Goal: Task Accomplishment & Management: Manage account settings

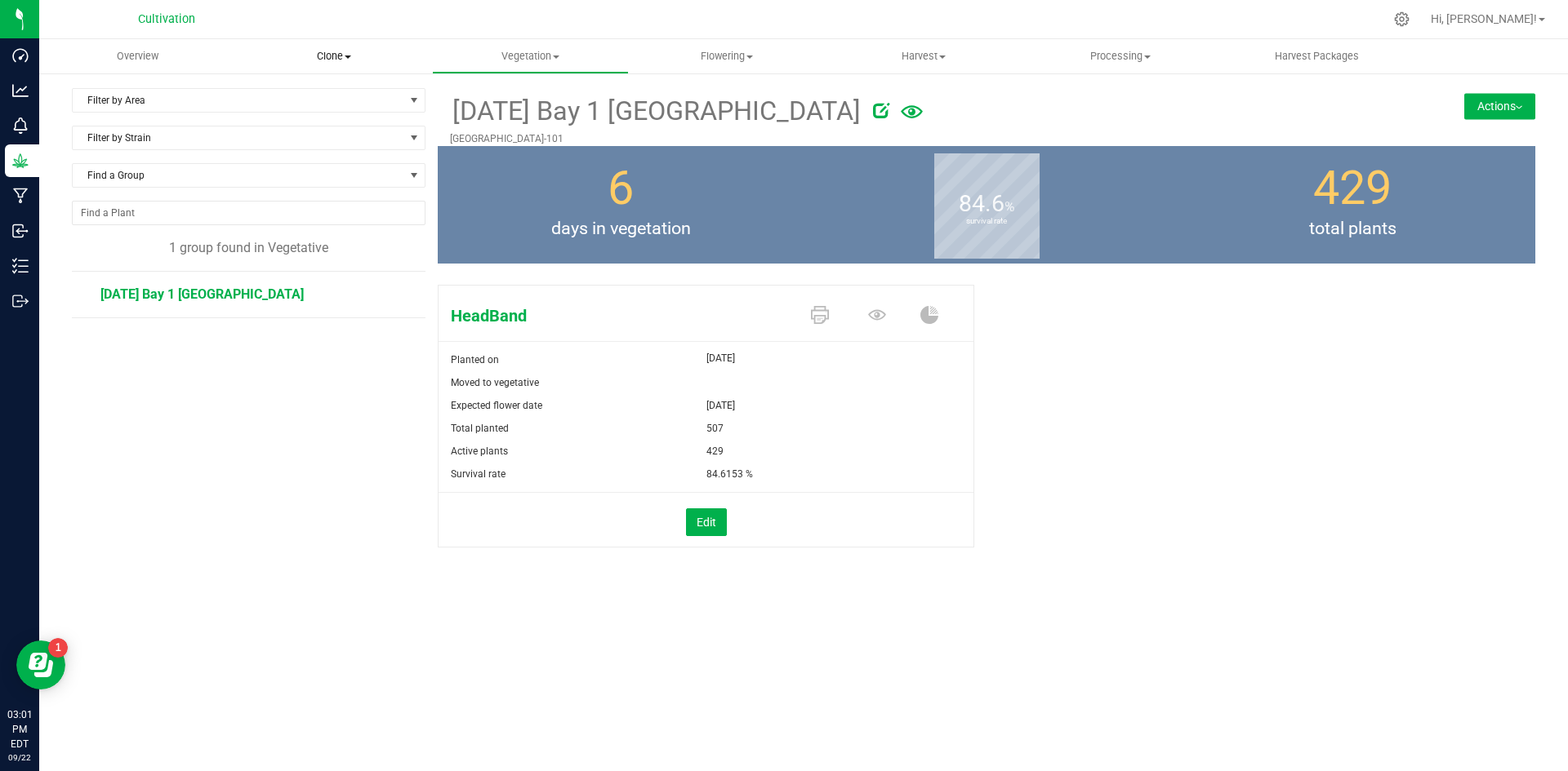
click at [333, 53] on span "Clone" at bounding box center [335, 56] width 195 height 15
click at [351, 112] on span "Cloning groups" at bounding box center [298, 118] width 123 height 14
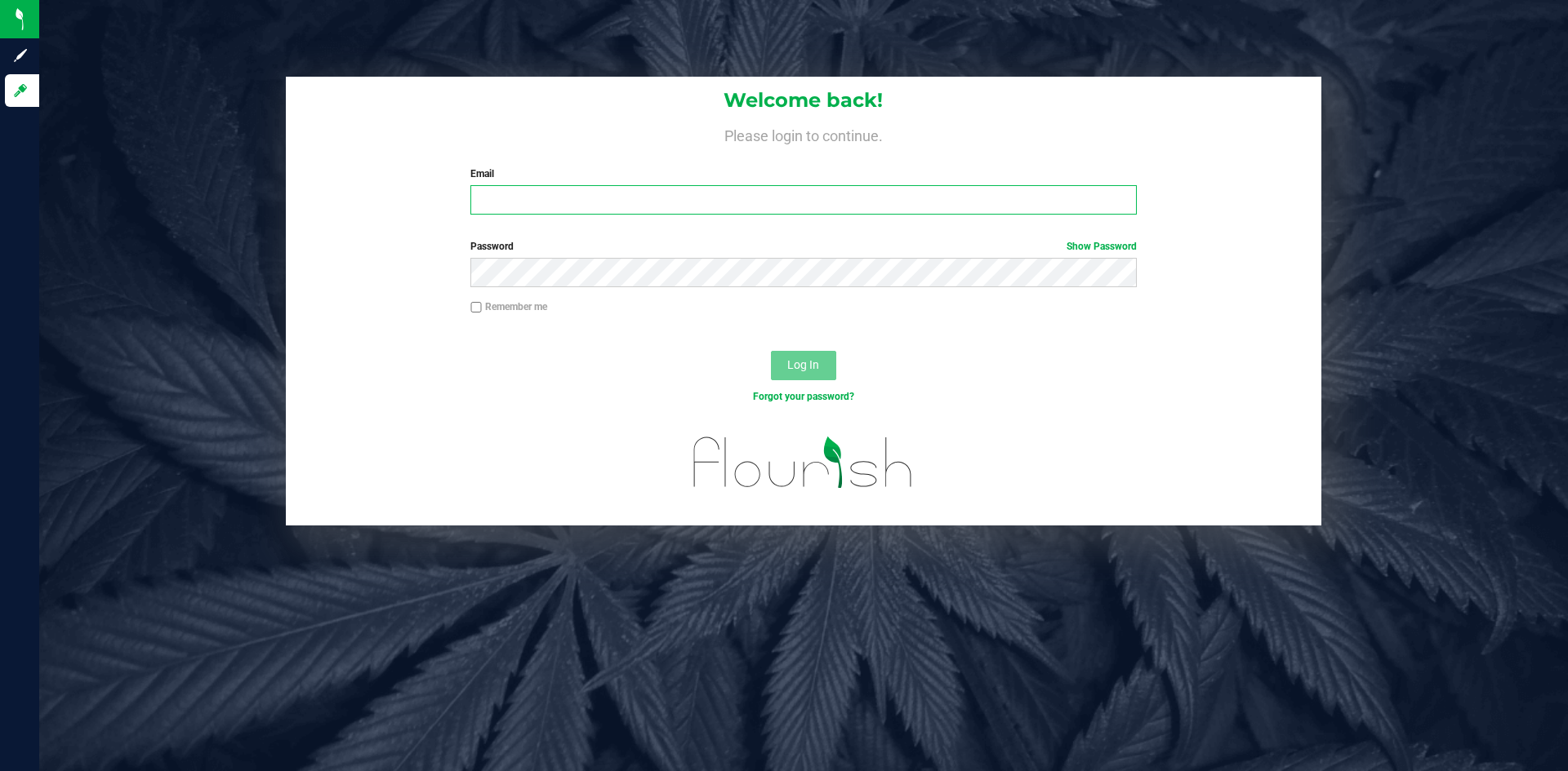
type input "[EMAIL_ADDRESS][DOMAIN_NAME]"
click at [477, 314] on div "Remember me" at bounding box center [803, 308] width 690 height 19
click at [482, 305] on label "Remember me" at bounding box center [509, 306] width 77 height 15
click at [481, 305] on input "Remember me" at bounding box center [476, 307] width 12 height 12
checkbox input "true"
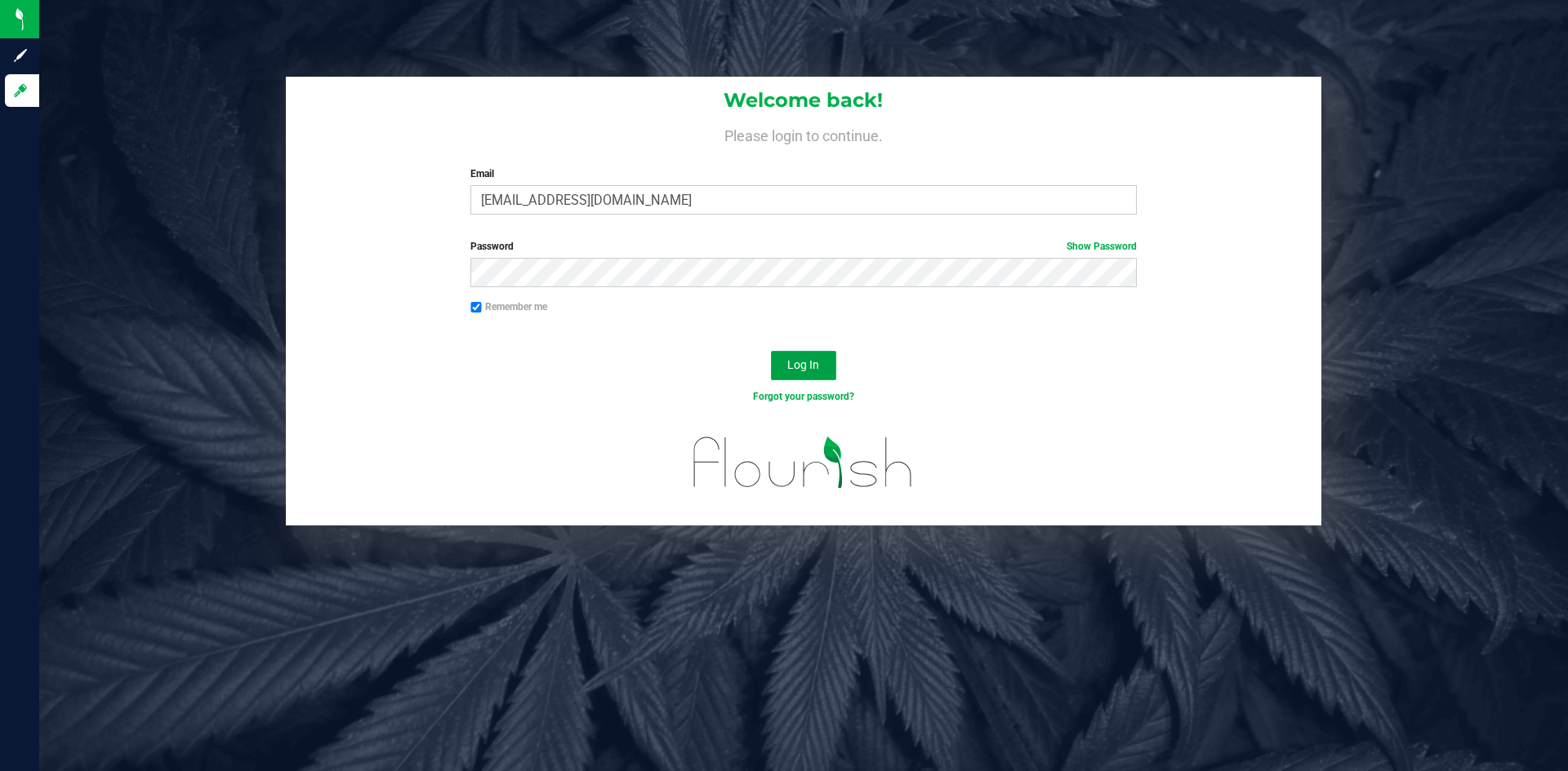
click at [790, 369] on span "Log In" at bounding box center [803, 364] width 32 height 13
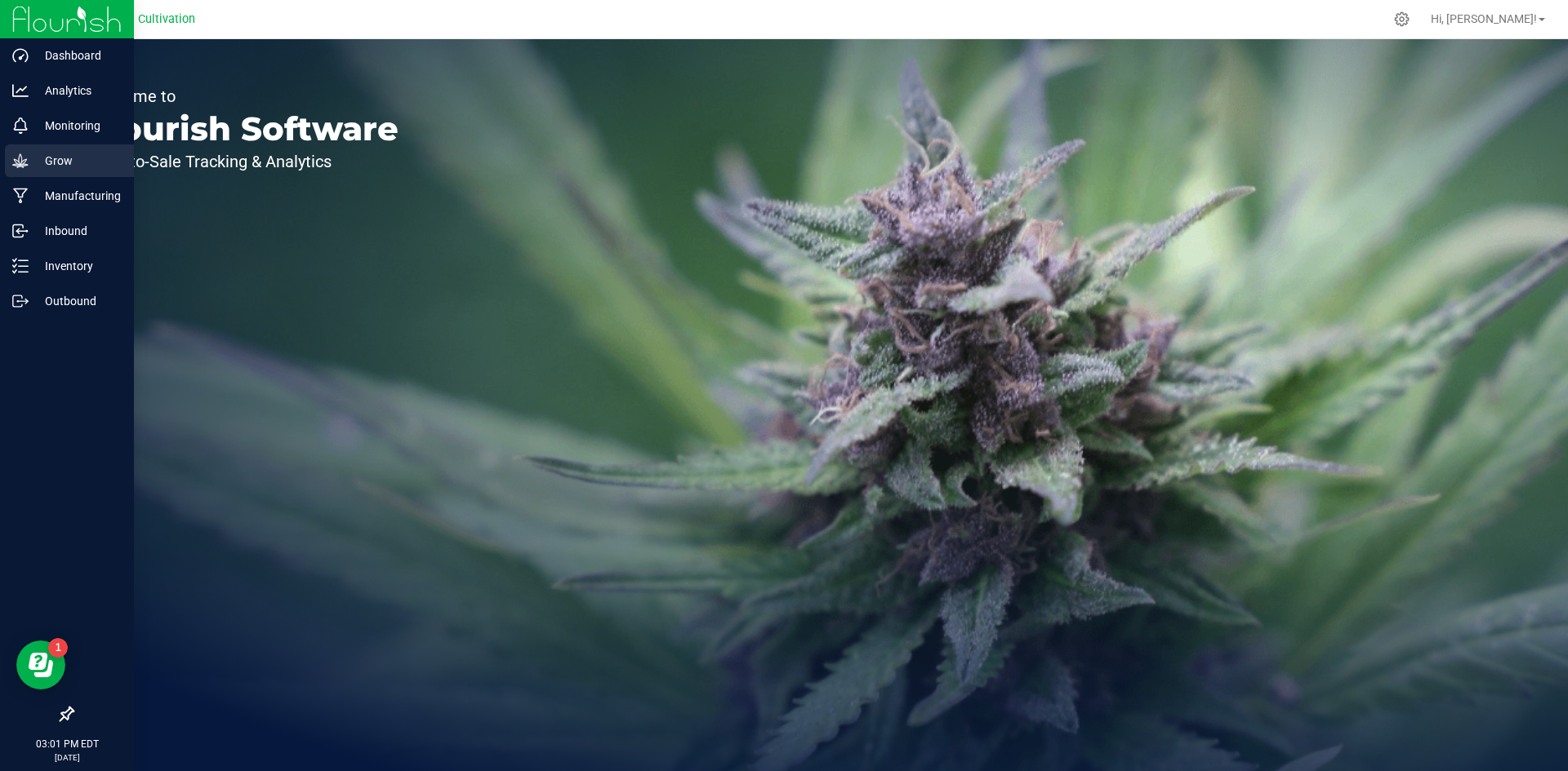
click at [59, 162] on p "Grow" at bounding box center [77, 161] width 98 height 20
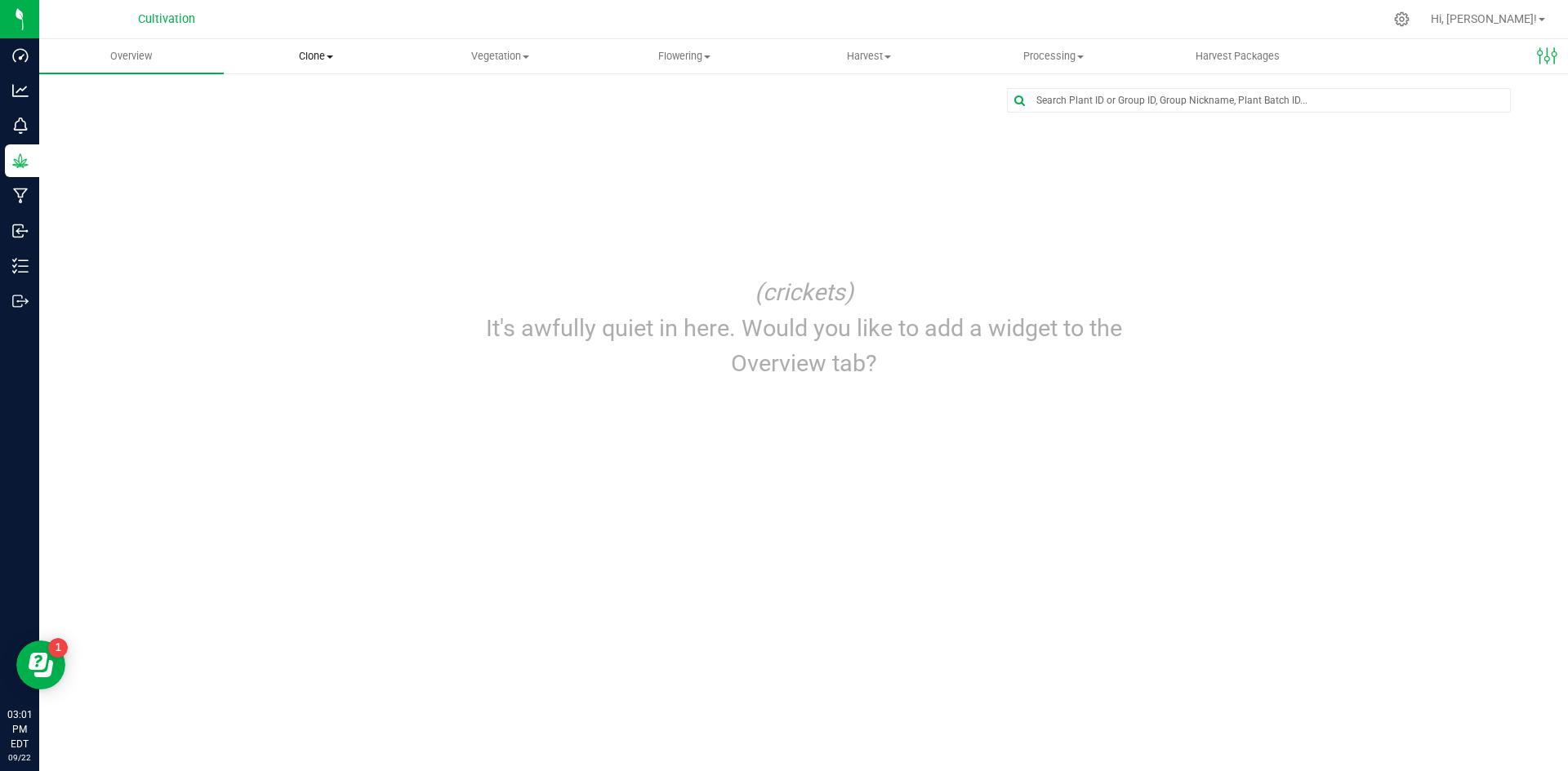
click at [307, 59] on span "Clone" at bounding box center [315, 56] width 183 height 15
click at [300, 123] on span "Cloning groups" at bounding box center [285, 118] width 123 height 14
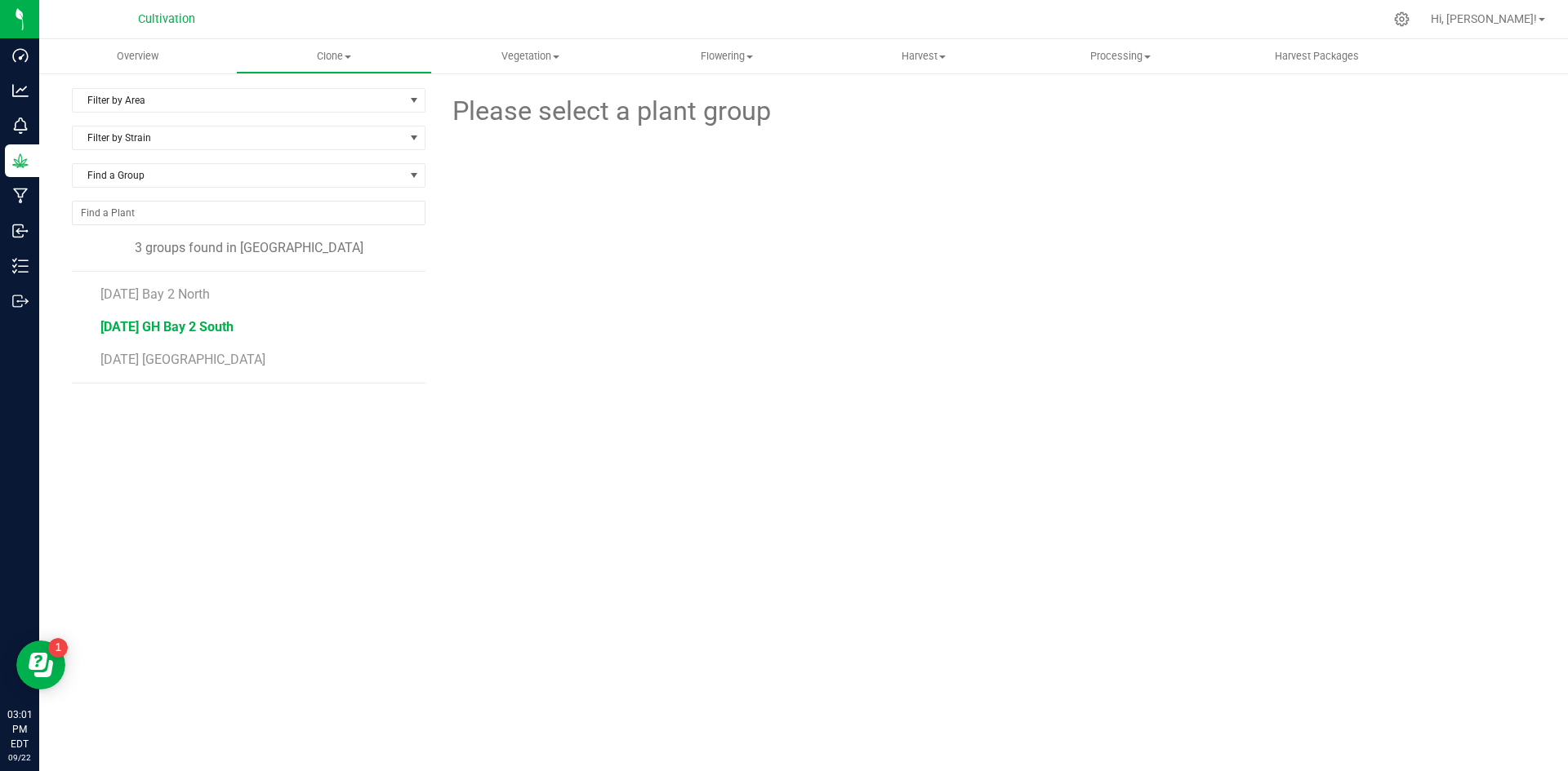
click at [197, 322] on span "[DATE] GH Bay 2 South" at bounding box center [167, 327] width 133 height 16
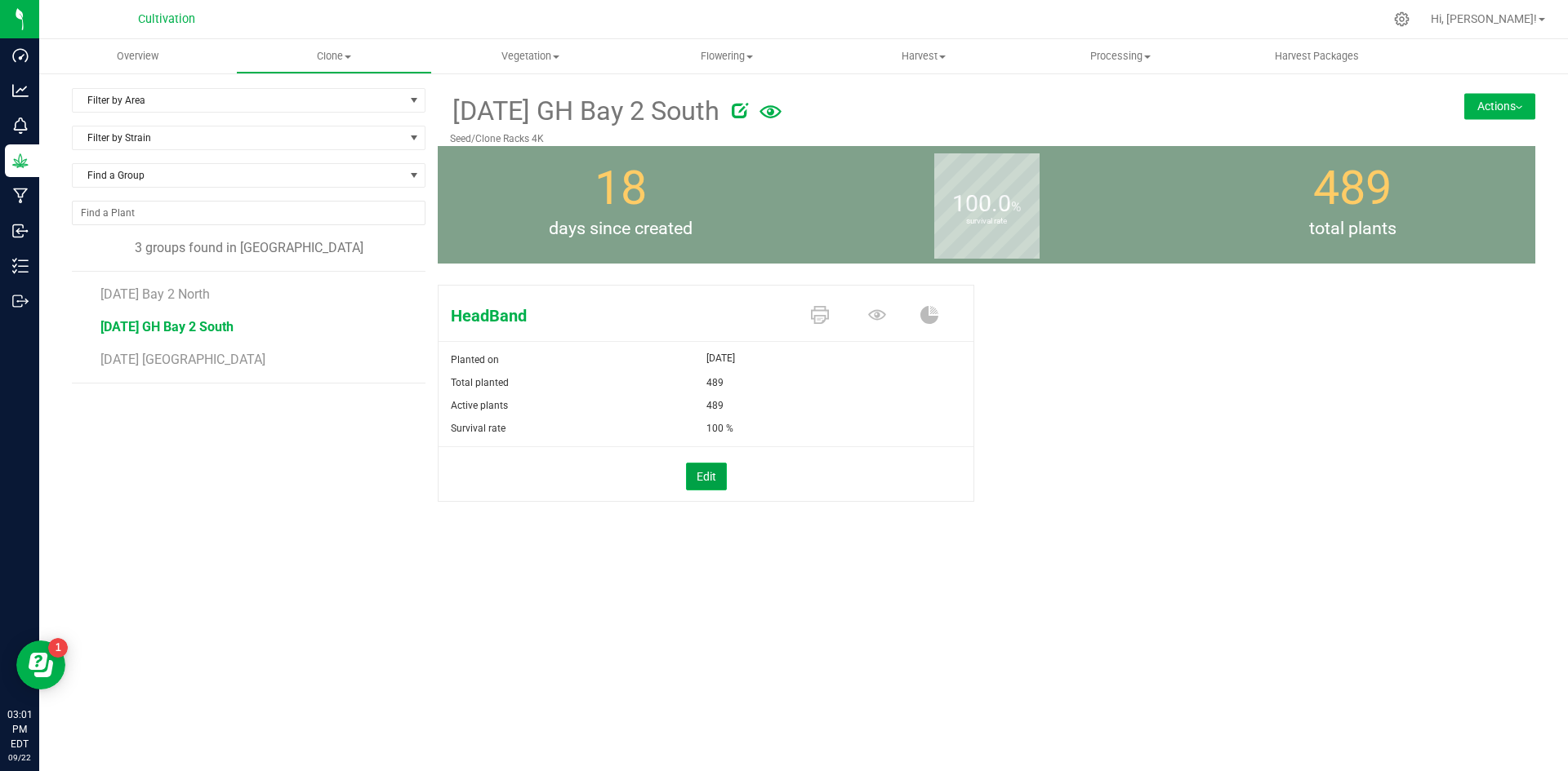
click at [712, 470] on button "Edit" at bounding box center [706, 476] width 41 height 27
drag, startPoint x: 739, startPoint y: 408, endPoint x: 701, endPoint y: 404, distance: 38.2
click at [697, 407] on div "Active plants 489 489" at bounding box center [706, 406] width 535 height 24
type input "420"
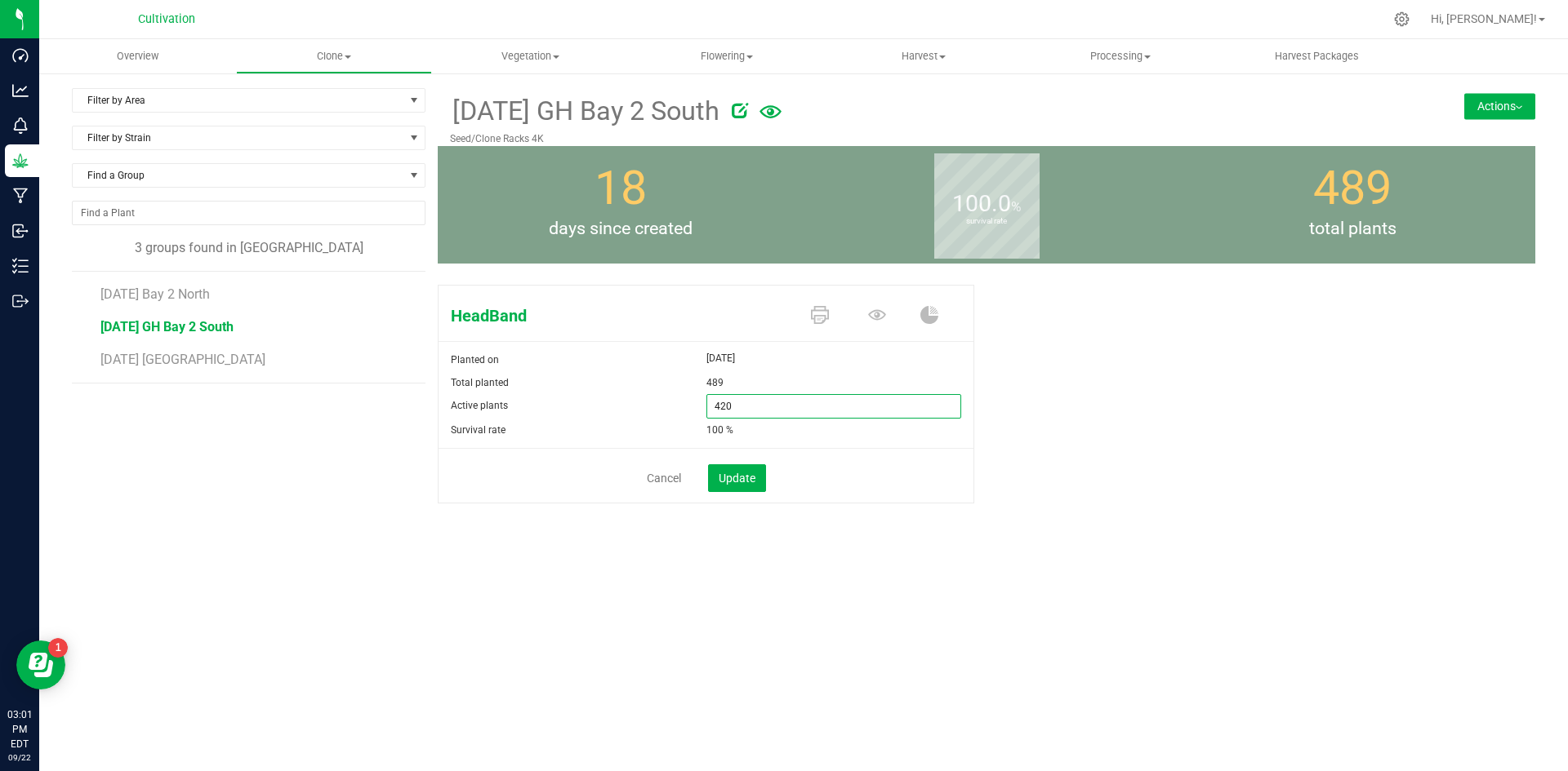
click at [781, 442] on form "Planted on [DATE] Total planted 489 Active plants 420 420 Survival rate 100 % C…" at bounding box center [706, 426] width 535 height 155
click at [757, 476] on button "Update" at bounding box center [736, 478] width 58 height 27
click at [717, 472] on button "Edit" at bounding box center [706, 476] width 41 height 27
drag, startPoint x: 736, startPoint y: 401, endPoint x: 722, endPoint y: 406, distance: 14.9
click at [722, 406] on span "420 420" at bounding box center [834, 406] width 256 height 24
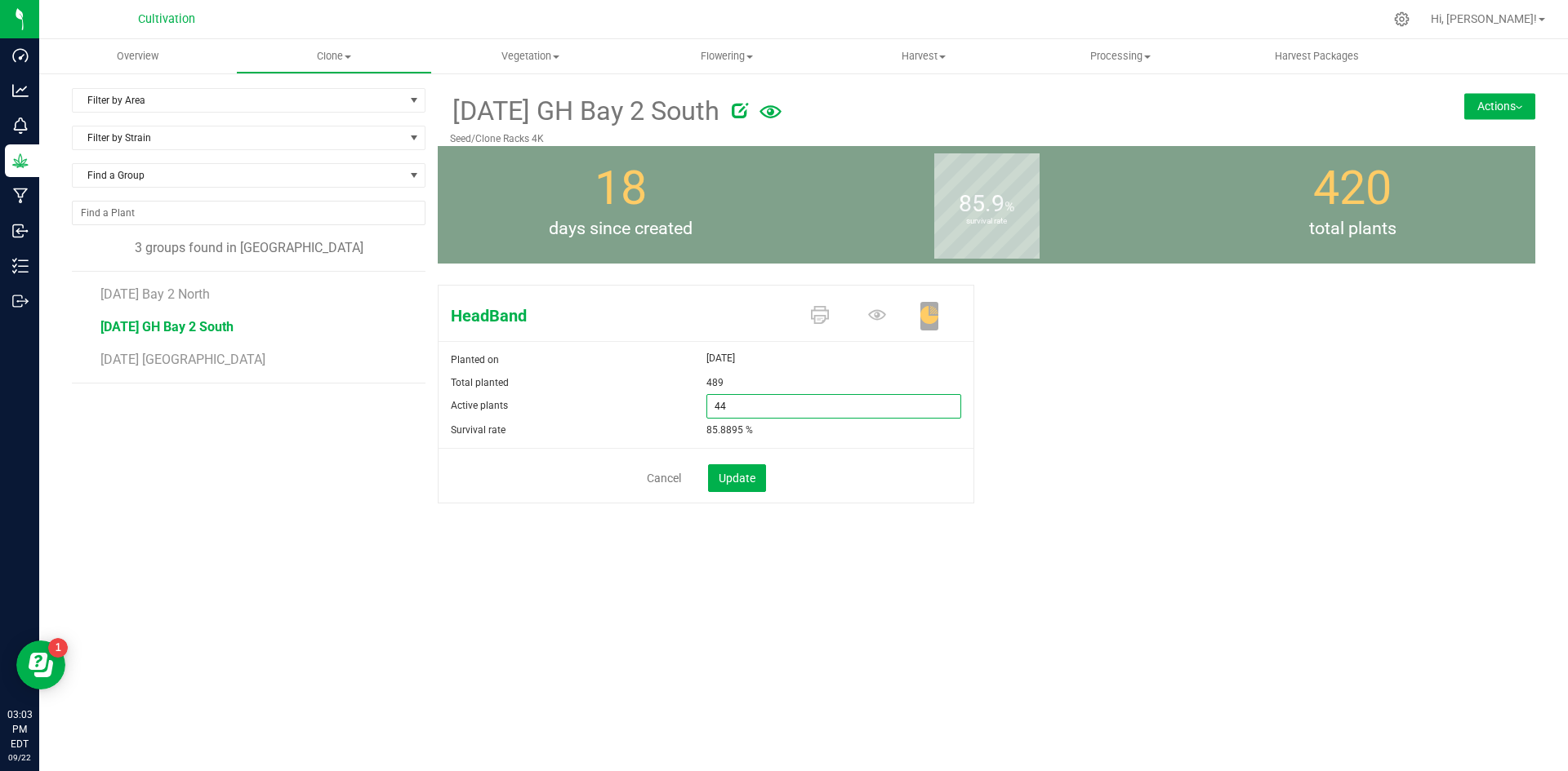
type input "440"
click at [805, 436] on div "89.9795 %" at bounding box center [840, 429] width 268 height 22
click at [760, 472] on button "Update" at bounding box center [736, 478] width 58 height 27
click at [1510, 104] on button "Actions" at bounding box center [1499, 105] width 71 height 26
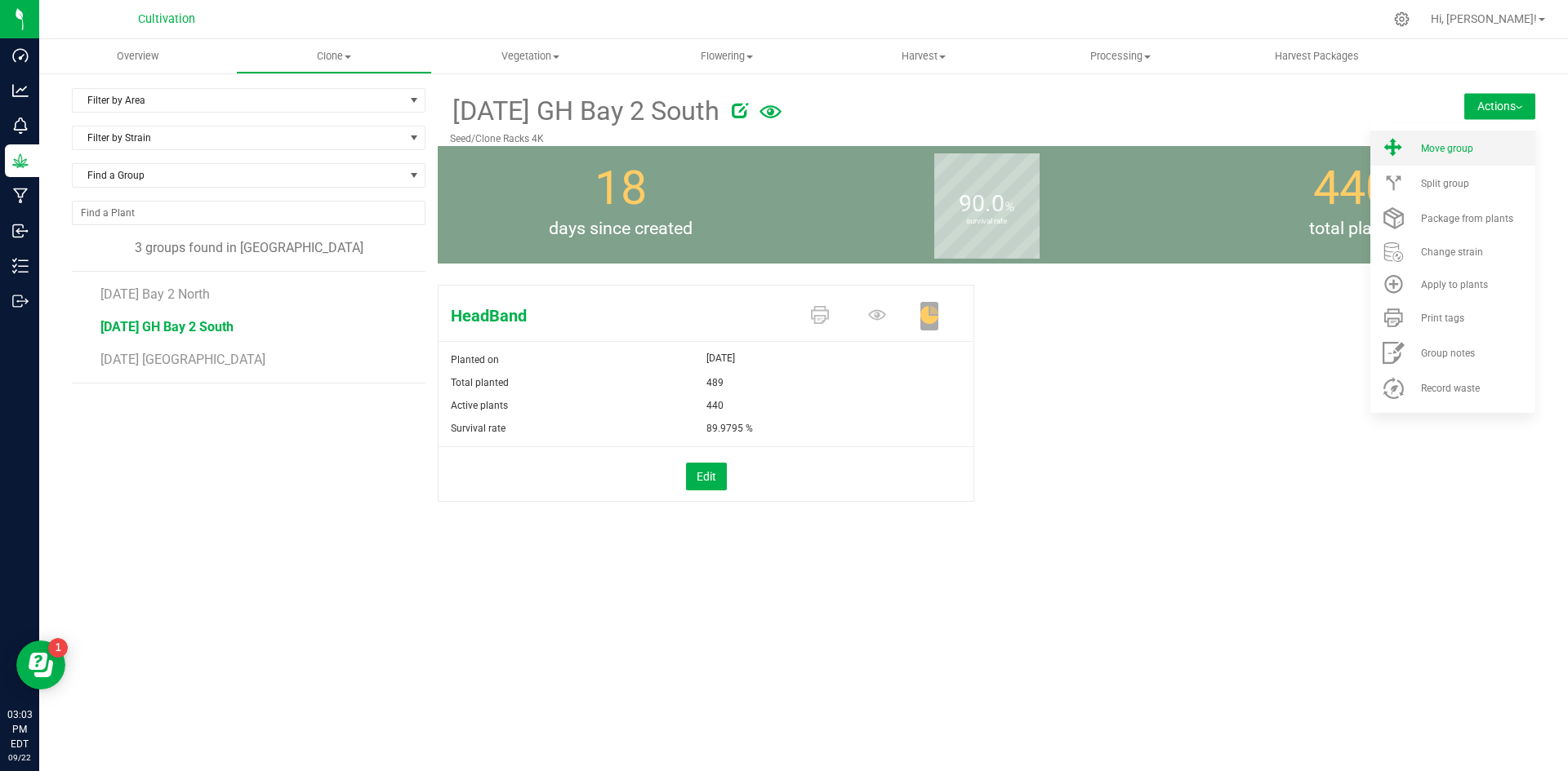
click at [1480, 153] on div "Move group" at bounding box center [1476, 148] width 111 height 12
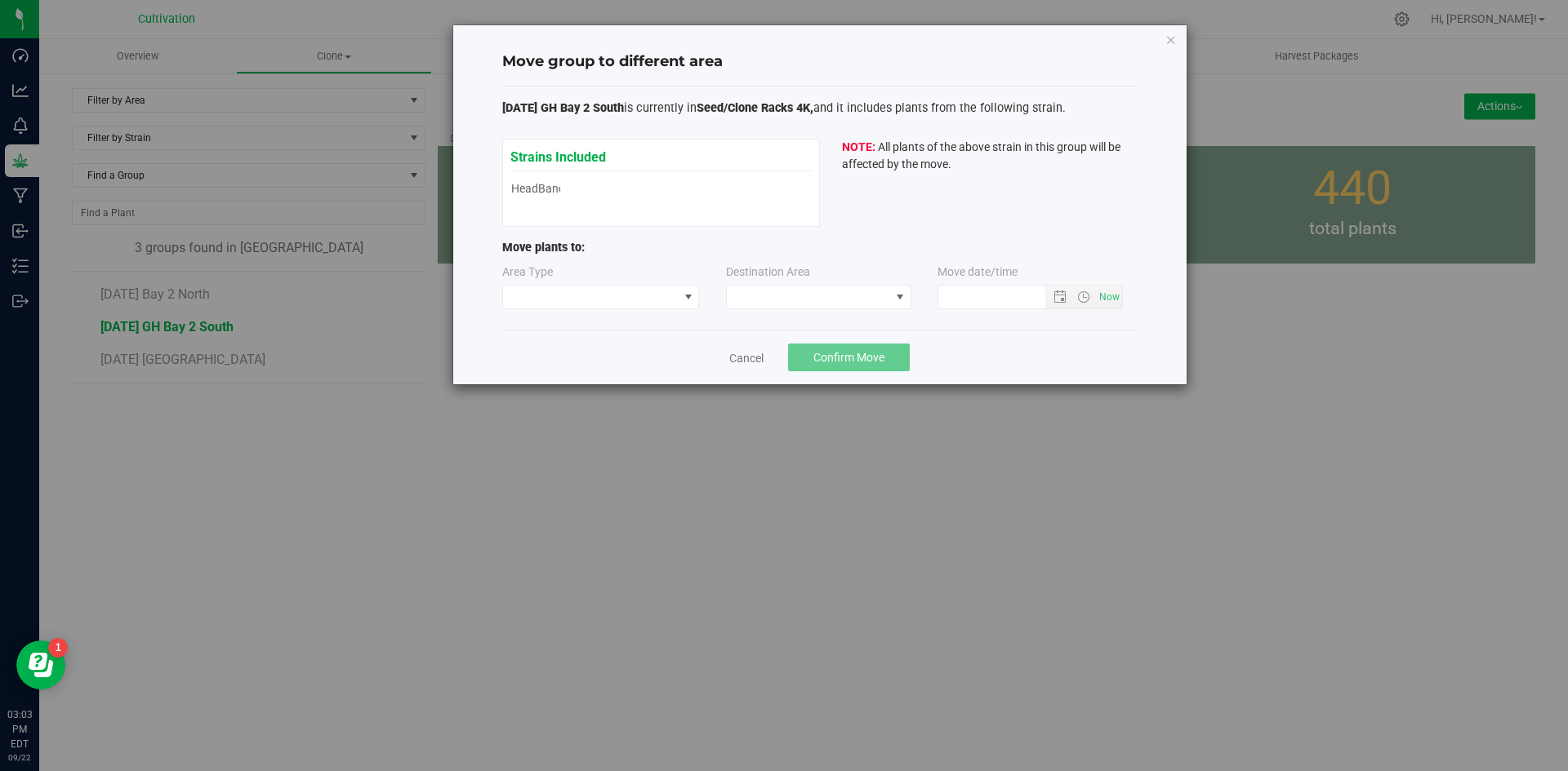
type input "[DATE] 3:03 PM"
click at [669, 297] on span at bounding box center [591, 297] width 176 height 22
click at [607, 347] on li "Vegetative" at bounding box center [600, 355] width 196 height 27
click at [781, 294] on span at bounding box center [807, 297] width 163 height 22
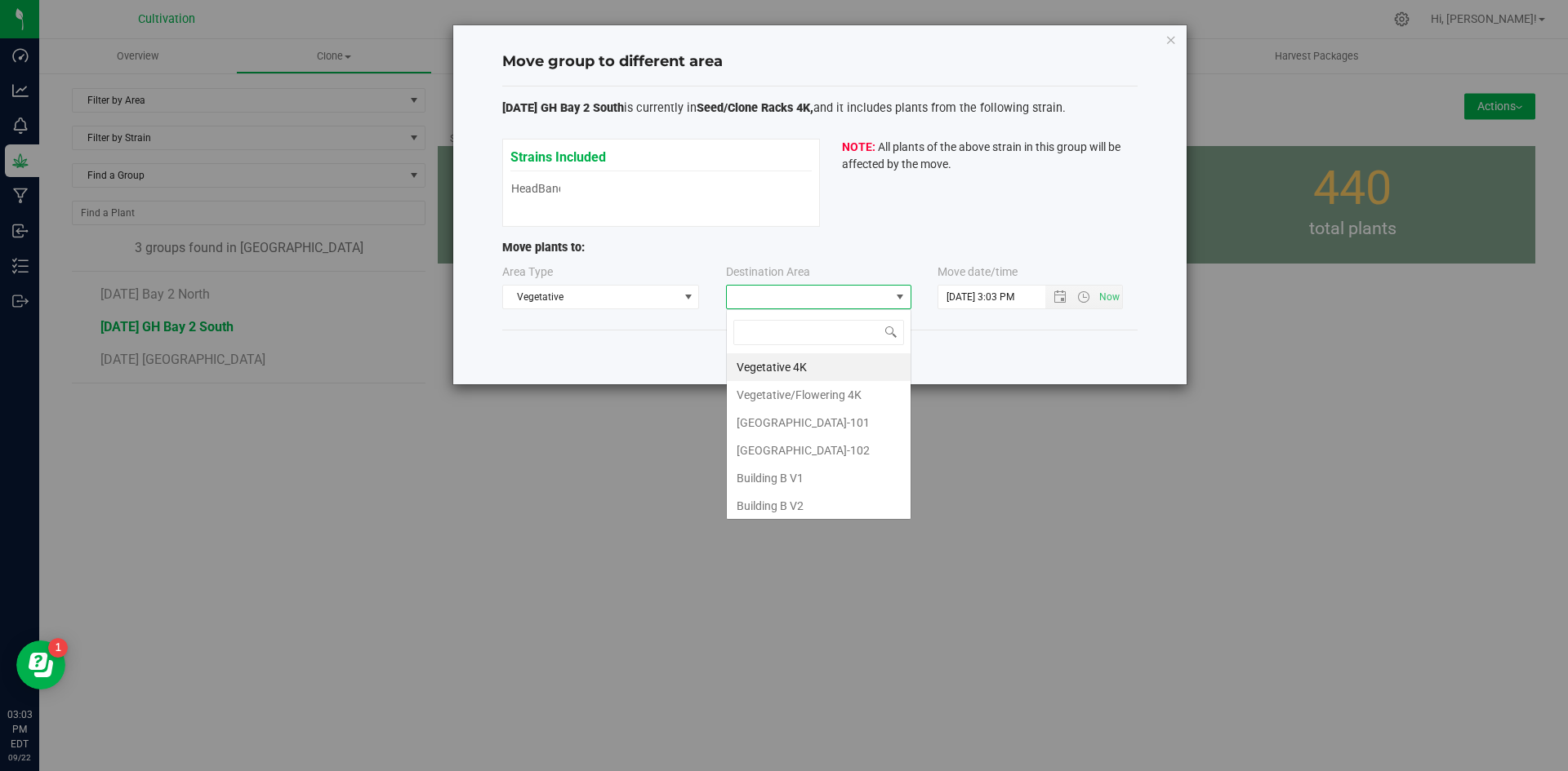
scroll to position [24, 186]
click at [808, 449] on li "[GEOGRAPHIC_DATA]-102" at bounding box center [818, 450] width 184 height 27
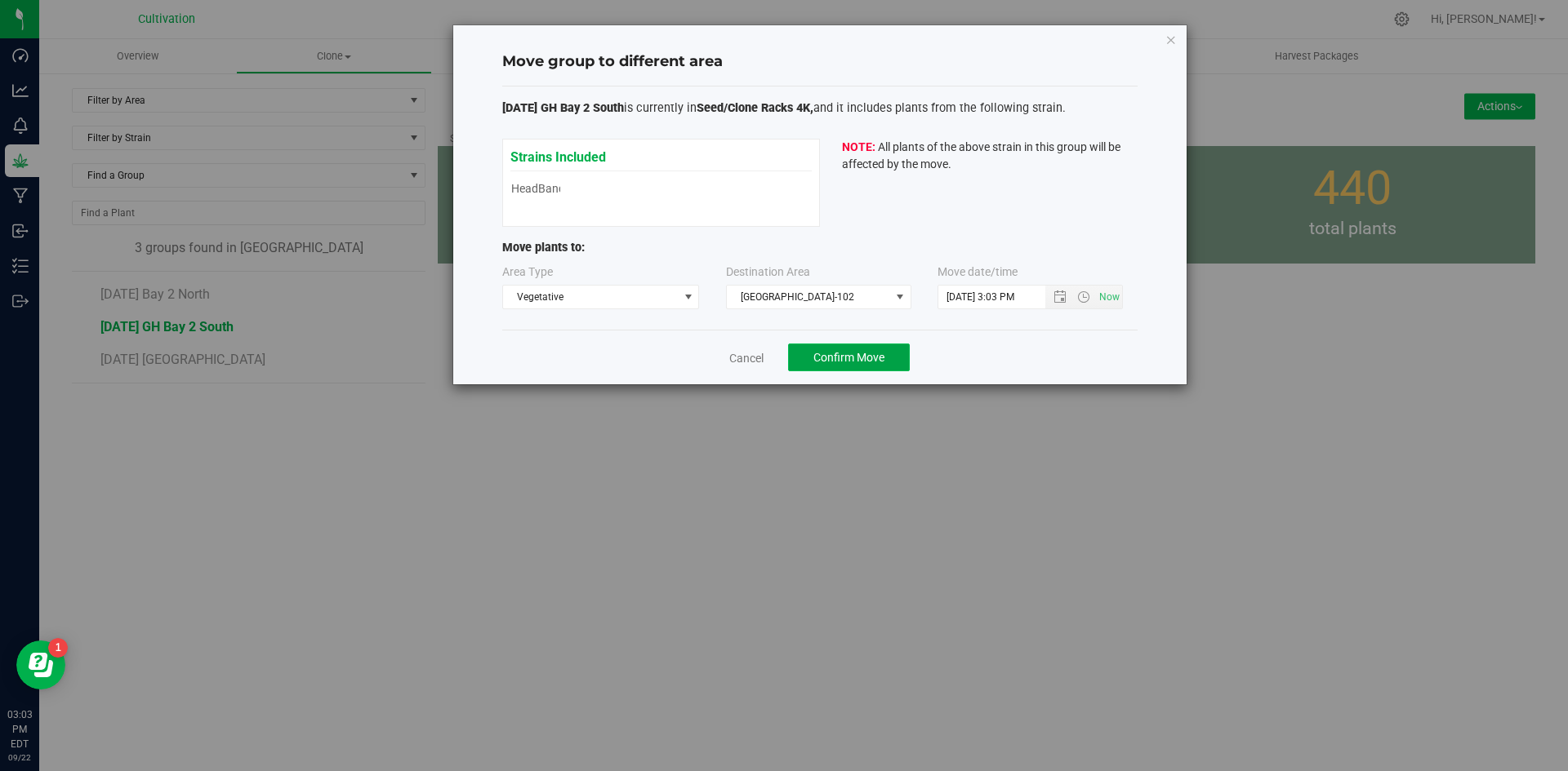
click at [853, 354] on span "Confirm Move" at bounding box center [848, 357] width 71 height 13
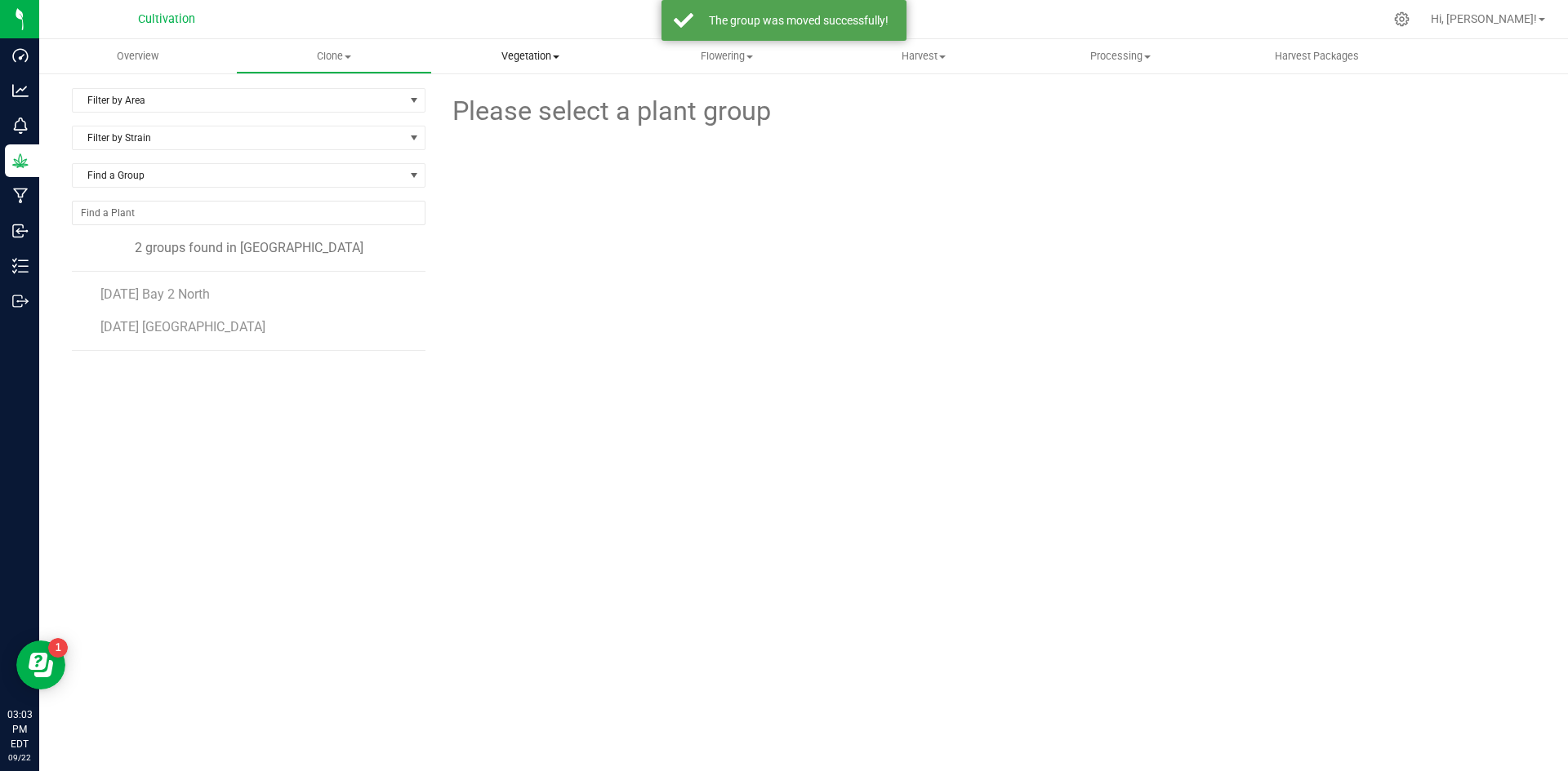
click at [531, 49] on span "Vegetation" at bounding box center [530, 56] width 195 height 15
click at [531, 101] on span "Veg groups" at bounding box center [483, 99] width 103 height 14
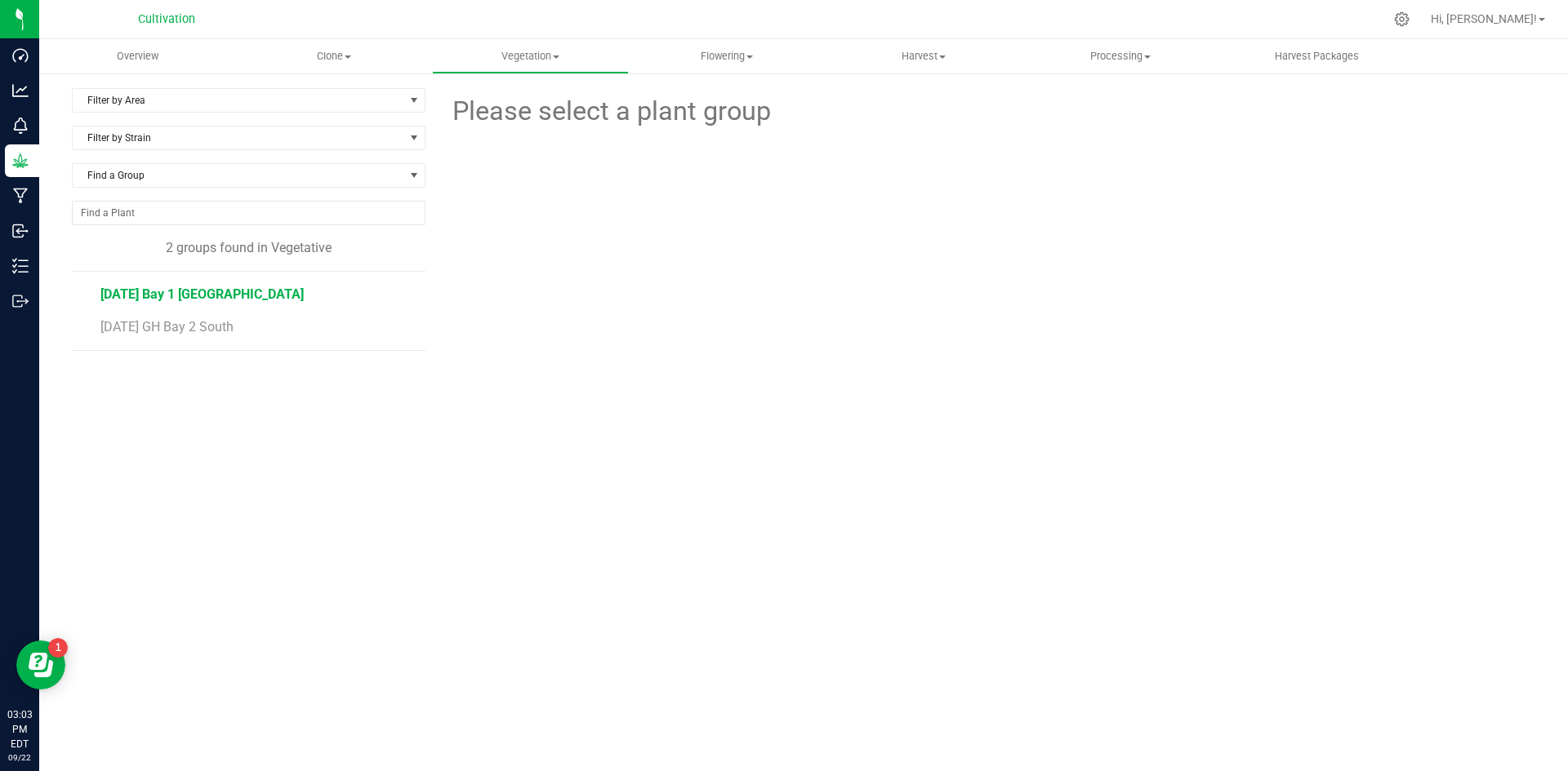
click at [217, 299] on span "[DATE] Bay 1 [GEOGRAPHIC_DATA]" at bounding box center [202, 295] width 203 height 16
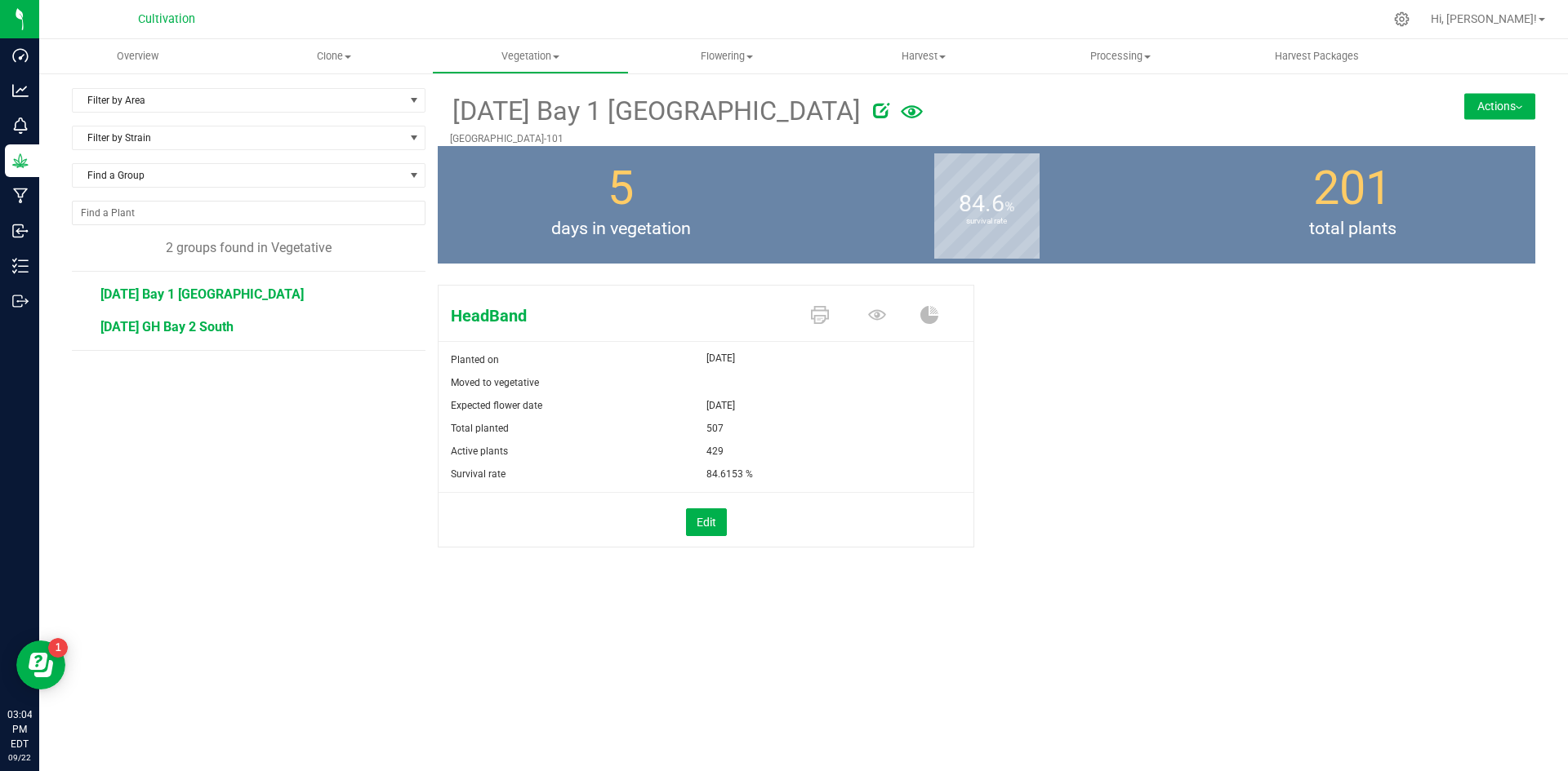
click at [216, 325] on span "[DATE] GH Bay 2 South" at bounding box center [167, 327] width 133 height 16
click at [748, 102] on icon at bounding box center [739, 110] width 17 height 17
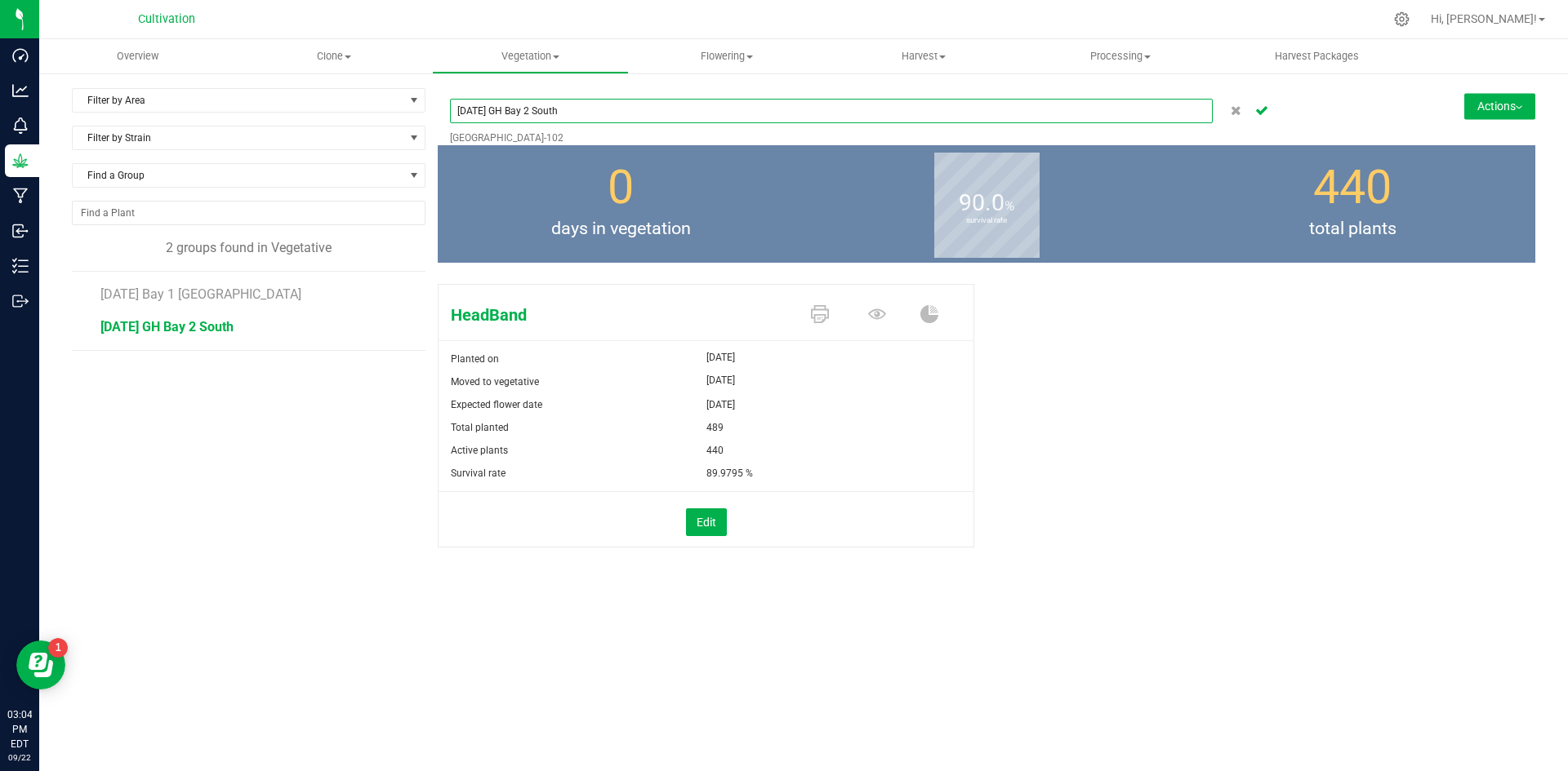
drag, startPoint x: 506, startPoint y: 107, endPoint x: 492, endPoint y: 110, distance: 14.3
click at [492, 110] on input "[DATE] GH Bay 2 South" at bounding box center [831, 110] width 763 height 24
click at [563, 112] on input "[DATE] Bay 2 South" at bounding box center [831, 110] width 763 height 24
type input "[DATE] Bay 2 South GH"
click at [1259, 111] on icon "Cancel button" at bounding box center [1260, 109] width 13 height 10
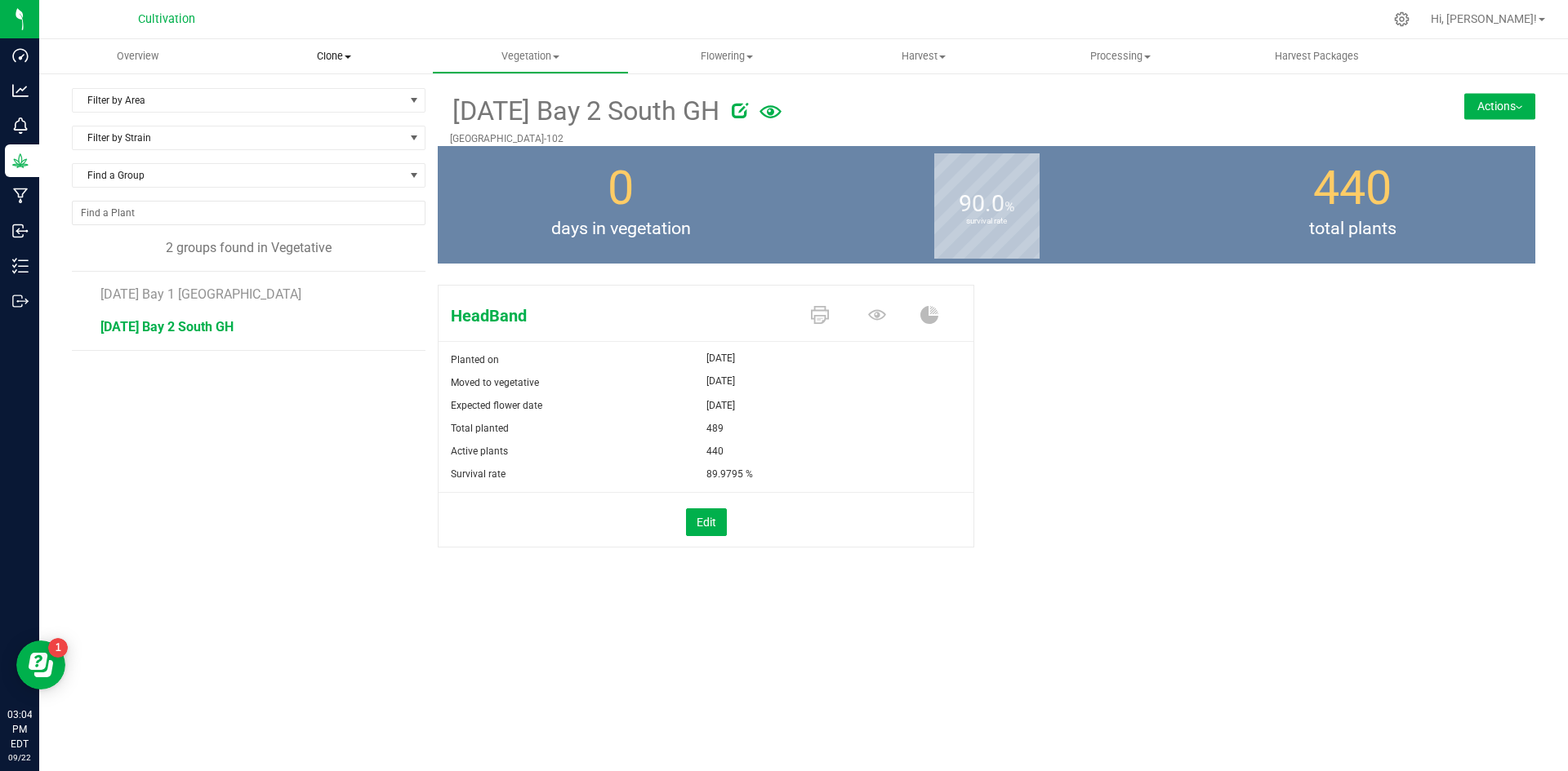
click at [355, 58] on span "Clone" at bounding box center [335, 56] width 195 height 15
